Goal: Task Accomplishment & Management: Manage account settings

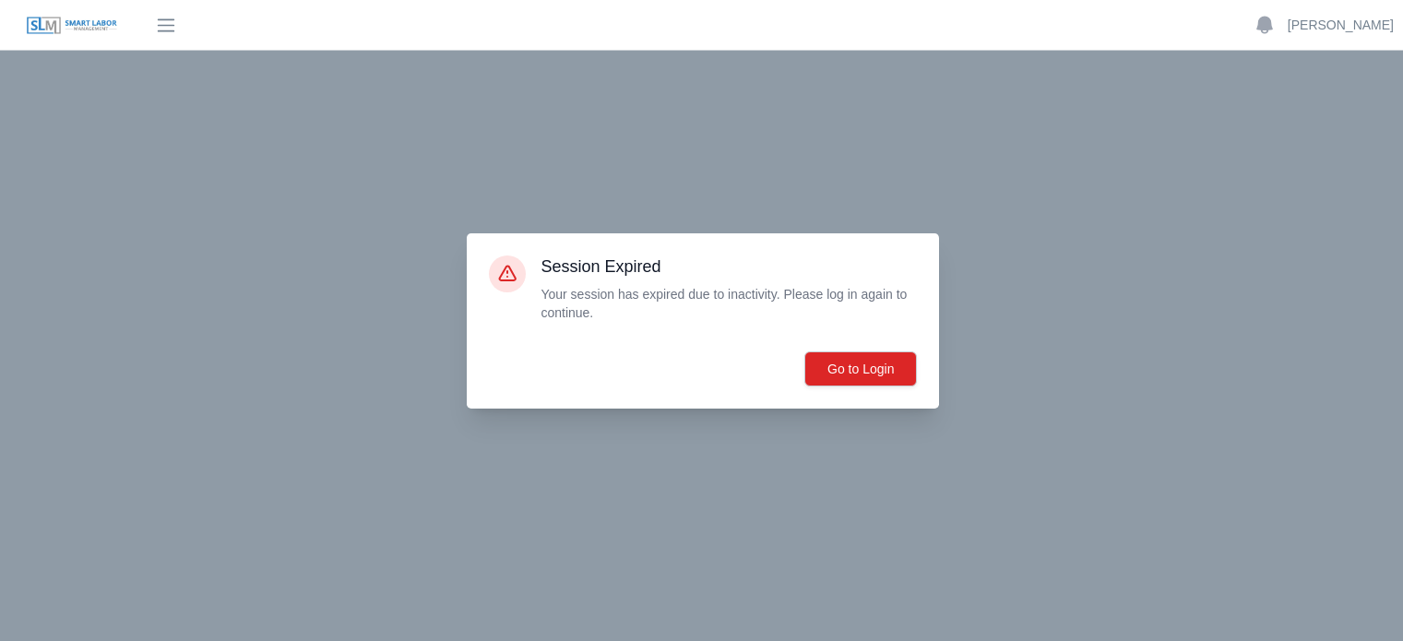
scroll to position [1122, 0]
